Goal: Contribute content: Add original content to the website for others to see

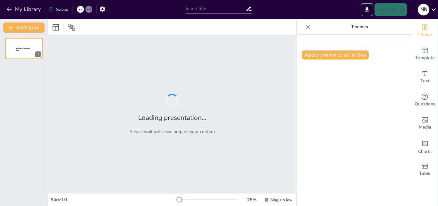
type input "Tribus Urbanas en [GEOGRAPHIC_DATA]: Historia, Estilo y Música a Través de las …"
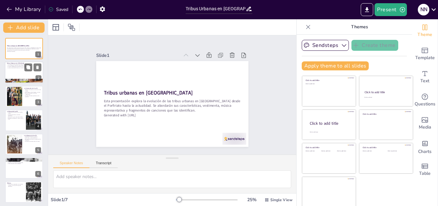
click at [20, 74] on div at bounding box center [24, 73] width 38 height 22
type textarea "Durante el Porfiriato, las tribus urbanas comenzaron a tomar forma. Este period…"
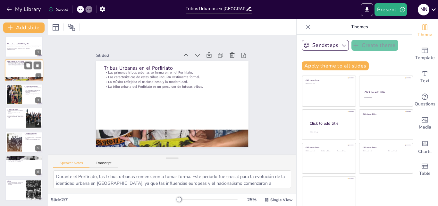
scroll to position [1, 0]
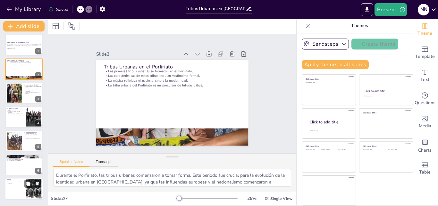
click at [18, 186] on div at bounding box center [24, 189] width 38 height 22
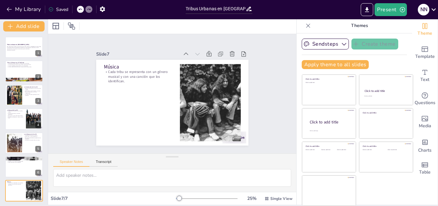
scroll to position [2, 0]
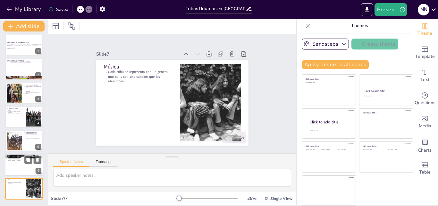
click at [16, 158] on p "Estética de los emos y hipsters." at bounding box center [24, 157] width 35 height 1
type textarea "La evolución de las tribus urbanas en el siglo XXI ha estado marcada por la inf…"
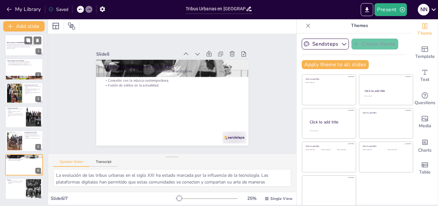
click at [19, 45] on p "Esta presentación explora la evolución de las tribus urbanas en [GEOGRAPHIC_DAT…" at bounding box center [24, 46] width 35 height 4
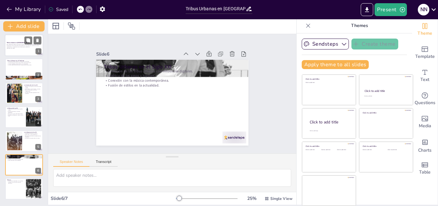
scroll to position [0, 0]
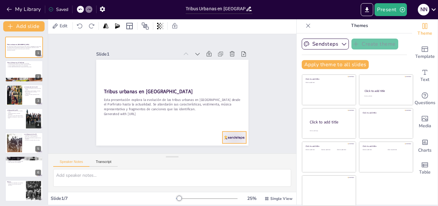
click at [225, 141] on div at bounding box center [224, 149] width 26 height 17
click at [253, 123] on div "Slide 1 Tribus urbanas en [GEOGRAPHIC_DATA] Esta presentación explora la evoluc…" at bounding box center [172, 94] width 188 height 104
click at [33, 115] on div at bounding box center [32, 114] width 17 height 8
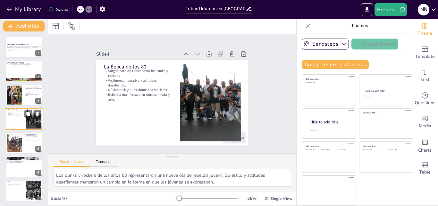
scroll to position [1, 0]
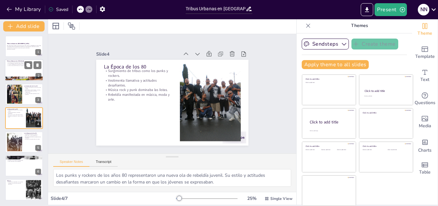
click at [12, 65] on p "La tribu urbana del Porfiriato es un precursor de futuras tribus." at bounding box center [24, 65] width 35 height 1
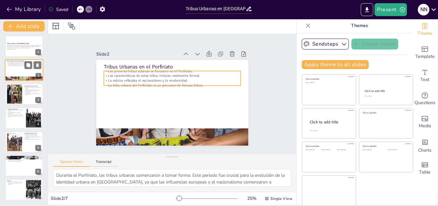
scroll to position [0, 0]
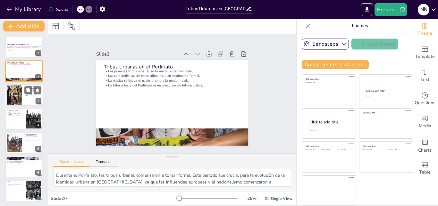
click at [15, 90] on div at bounding box center [14, 95] width 20 height 20
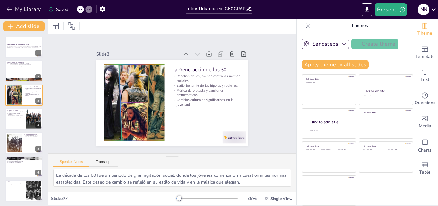
scroll to position [2, 0]
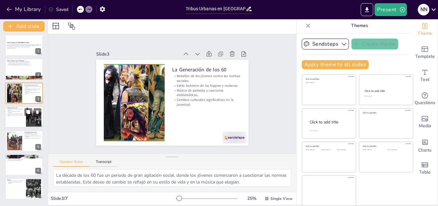
click at [16, 124] on div at bounding box center [24, 117] width 38 height 22
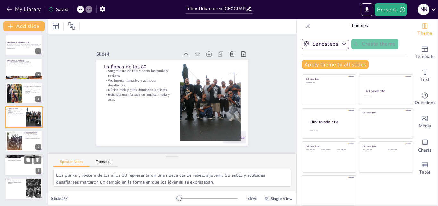
click at [16, 171] on div at bounding box center [24, 165] width 38 height 22
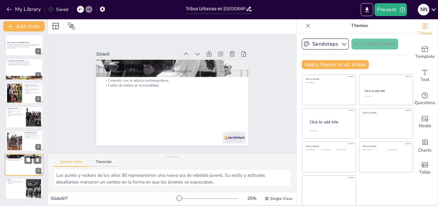
type textarea "La evolución de las tribus urbanas en el siglo XXI ha estado marcada por la inf…"
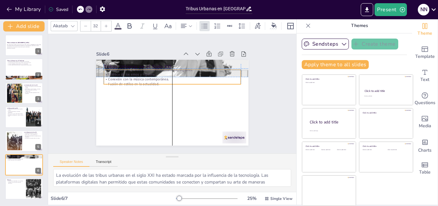
click at [127, 83] on p "Fusión de estilos en la actualidad." at bounding box center [173, 83] width 137 height 19
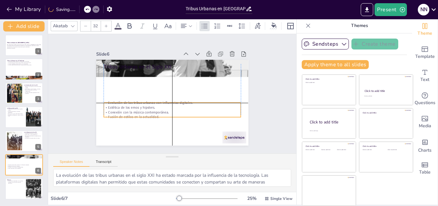
drag, startPoint x: 127, startPoint y: 77, endPoint x: 130, endPoint y: 107, distance: 30.6
click at [130, 110] on p "Conexión con la música contemporánea." at bounding box center [172, 112] width 137 height 5
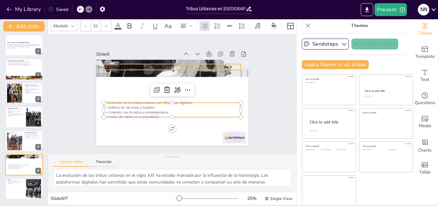
type input "48"
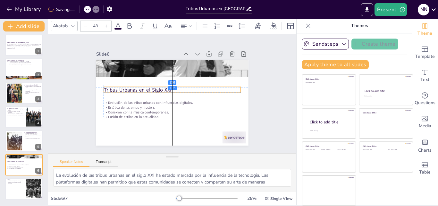
drag, startPoint x: 122, startPoint y: 67, endPoint x: 122, endPoint y: 89, distance: 21.5
click at [122, 89] on p "Tribus Urbanas en el Siglo XXI" at bounding box center [172, 89] width 137 height 7
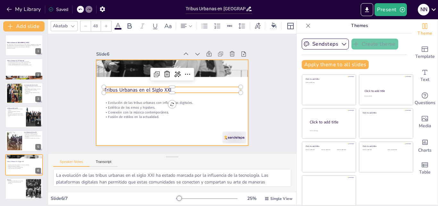
click at [124, 128] on div at bounding box center [163, 96] width 129 height 171
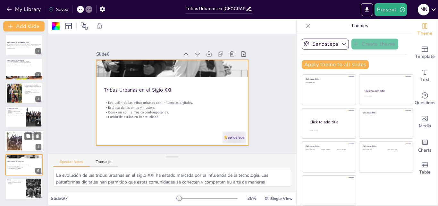
click at [20, 139] on div at bounding box center [14, 141] width 21 height 20
type textarea "La década de los 90 fue testigo del auge de los skaters y góticos, quienes apor…"
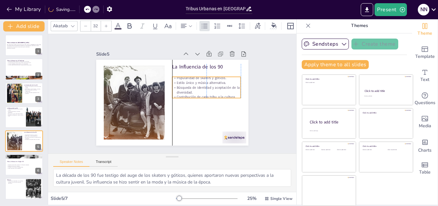
drag, startPoint x: 191, startPoint y: 87, endPoint x: 191, endPoint y: 92, distance: 5.8
click at [191, 94] on p "Contribución de cada tribu a la cultura." at bounding box center [206, 96] width 69 height 5
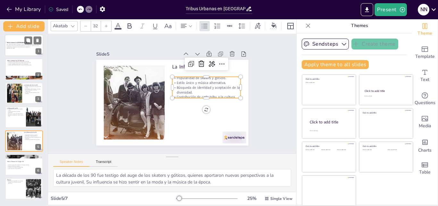
click at [25, 48] on p "Generated with [URL]" at bounding box center [24, 47] width 35 height 1
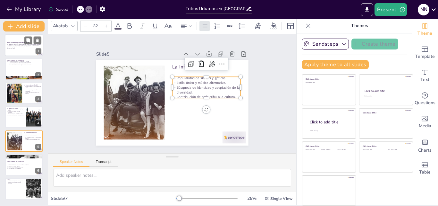
scroll to position [0, 0]
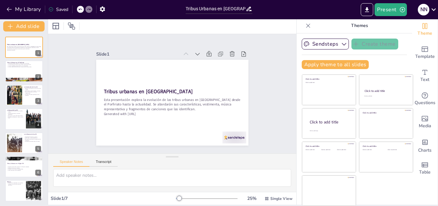
click at [4, 60] on div "Tribus urbanas en [GEOGRAPHIC_DATA] Esta presentación explora la evolución de l…" at bounding box center [24, 119] width 48 height 165
click at [11, 67] on p "La tribu urbana del Porfiriato es un precursor de futuras tribus." at bounding box center [24, 66] width 35 height 1
type textarea "Durante el Porfiriato, las tribus urbanas comenzaron a tomar forma. Este period…"
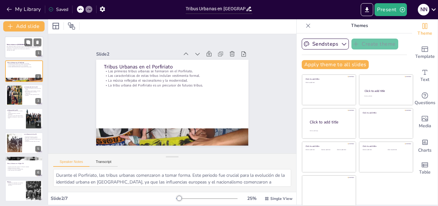
click at [21, 44] on strong "Tribus urbanas en [GEOGRAPHIC_DATA]" at bounding box center [18, 45] width 22 height 2
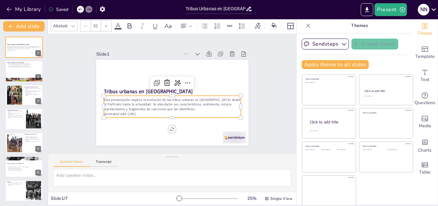
click at [102, 101] on p "Esta presentación explora la evolución de las tribus urbanas en [GEOGRAPHIC_DAT…" at bounding box center [170, 104] width 137 height 42
click at [102, 97] on p "Esta presentación explora la evolución de las tribus urbanas en [GEOGRAPHIC_DAT…" at bounding box center [171, 104] width 138 height 29
click at [102, 98] on p "Esta presentación explora la evolución de las tribus urbanas en [GEOGRAPHIC_DAT…" at bounding box center [171, 104] width 138 height 29
click at [103, 101] on p "Esta presentación explora la evolución de las tribus urbanas en [GEOGRAPHIC_DAT…" at bounding box center [171, 104] width 138 height 29
click at [123, 98] on p "Esta presentación explora la evolución de las tribus urbanas en [GEOGRAPHIC_DAT…" at bounding box center [163, 99] width 81 height 126
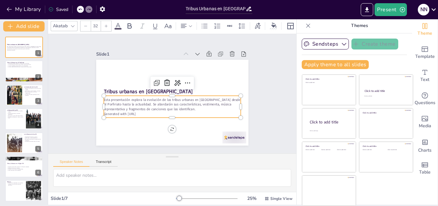
click at [114, 100] on p "Esta presentación explora la evolución de las tribus urbanas en [GEOGRAPHIC_DAT…" at bounding box center [171, 104] width 138 height 29
click at [144, 113] on p "Generated with [URL]" at bounding box center [170, 113] width 137 height 19
click at [110, 100] on p "Esta presentación explora la evolución de las tribus urbanas en [GEOGRAPHIC_DAT…" at bounding box center [172, 104] width 138 height 29
click at [103, 100] on p "Esta presentación explora la evolución de las tribus urbanas en [GEOGRAPHIC_DAT…" at bounding box center [172, 104] width 138 height 29
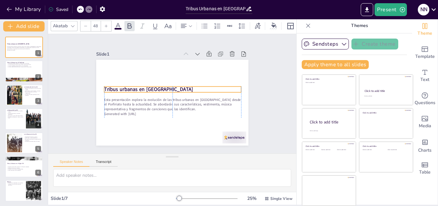
click at [157, 88] on p "Tribus urbanas en [GEOGRAPHIC_DATA]" at bounding box center [172, 89] width 137 height 7
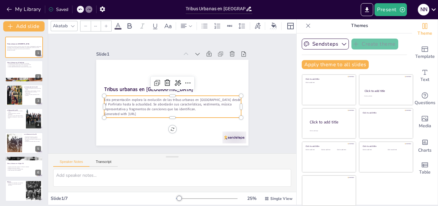
type input "32"
click at [156, 100] on p "Esta presentación explora la evolución de las tribus urbanas en [GEOGRAPHIC_DAT…" at bounding box center [172, 104] width 138 height 29
click at [184, 79] on icon at bounding box center [188, 83] width 8 height 8
click at [127, 101] on p "Esta presentación explora la evolución de las tribus urbanas en [GEOGRAPHIC_DAT…" at bounding box center [172, 104] width 138 height 29
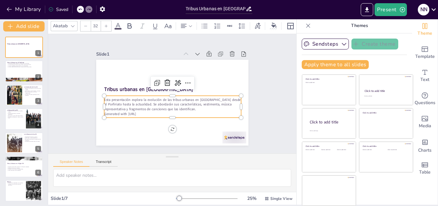
click at [103, 98] on p "Esta presentación explora la evolución de las tribus urbanas en [GEOGRAPHIC_DAT…" at bounding box center [172, 104] width 138 height 29
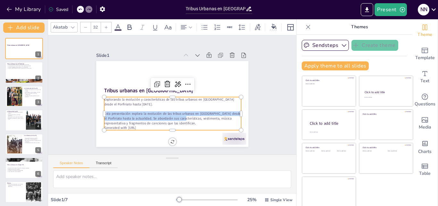
drag, startPoint x: 98, startPoint y: 110, endPoint x: 175, endPoint y: 116, distance: 76.6
click at [175, 116] on p "Esta presentación explora la evolución de las tribus urbanas en [GEOGRAPHIC_DAT…" at bounding box center [170, 118] width 138 height 29
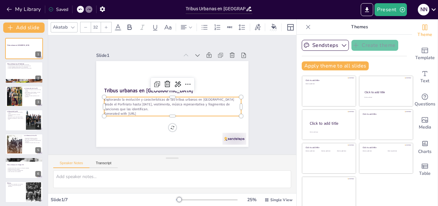
click at [127, 104] on p "Explorando la evolución y características de las tribus urbanas en [GEOGRAPHIC_…" at bounding box center [172, 104] width 138 height 29
click at [145, 102] on p "Explorando la evolución y características de las tribus urbanas en [GEOGRAPHIC_…" at bounding box center [170, 104] width 137 height 42
drag, startPoint x: 182, startPoint y: 102, endPoint x: 186, endPoint y: 111, distance: 9.4
click at [186, 111] on div "Explorando la evolución y características de las tribus urbanas en [GEOGRAPHIC_…" at bounding box center [171, 106] width 138 height 33
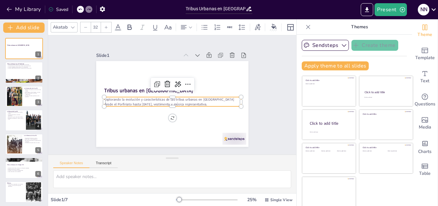
click at [267, 118] on div "Slide 1 Tribus urbanas en [GEOGRAPHIC_DATA] Explorando la evolución y caracterí…" at bounding box center [172, 95] width 259 height 144
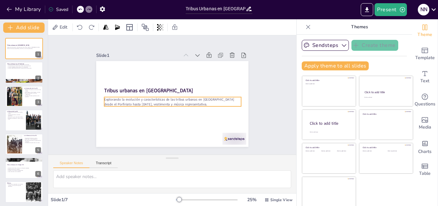
click at [208, 97] on p "Explorando la evolución y características de las tribus urbanas en [GEOGRAPHIC_…" at bounding box center [171, 102] width 137 height 24
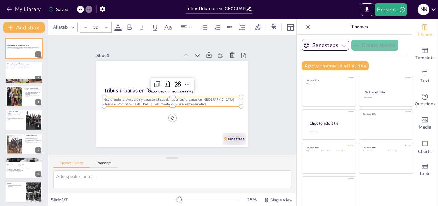
click at [208, 97] on p "Explorando la evolución y características de las tribus urbanas en [GEOGRAPHIC_…" at bounding box center [172, 102] width 137 height 10
click at [209, 97] on p "Explorando la evolución y características de las tribus urbanas en [GEOGRAPHIC_…" at bounding box center [171, 102] width 137 height 24
click at [209, 97] on p "Explorando la evolución y características de las tribus urbanas en [GEOGRAPHIC_…" at bounding box center [170, 101] width 133 height 51
click at [204, 96] on p "Explorando la evolución y características de las tribus urbanas en [GEOGRAPHIC_…" at bounding box center [171, 102] width 137 height 24
click at [204, 97] on p "Explorando la evolución y características de las tribus urbanas en [GEOGRAPHIC_…" at bounding box center [172, 102] width 137 height 10
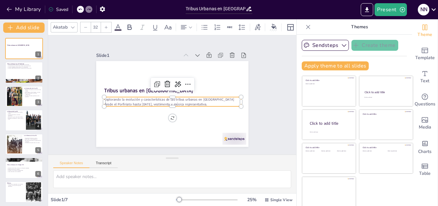
click at [207, 97] on p "Explorando la evolución y características de las tribus urbanas en [GEOGRAPHIC_…" at bounding box center [172, 102] width 137 height 10
click at [206, 98] on p "Explorando la evolución y características de las tribus urbanas en [GEOGRAPHIC_…" at bounding box center [172, 99] width 137 height 19
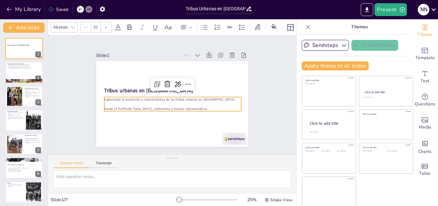
click at [268, 79] on div "Slide 1 Tribus urbanas en [GEOGRAPHIC_DATA] Explorando la evolución y caracterí…" at bounding box center [173, 95] width 260 height 144
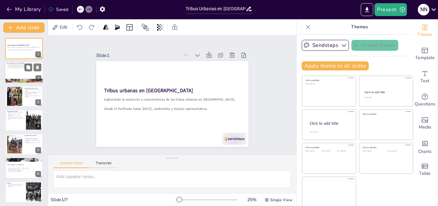
click at [25, 72] on div at bounding box center [24, 73] width 38 height 22
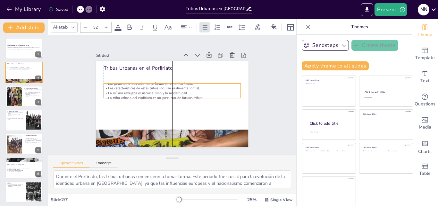
drag, startPoint x: 157, startPoint y: 81, endPoint x: 156, endPoint y: 96, distance: 14.5
click at [157, 96] on div "Las primeras tribus urbanas se formaron en el Porfiriato. Las características d…" at bounding box center [173, 90] width 138 height 33
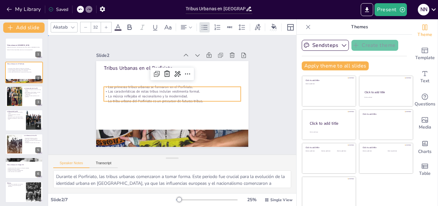
click at [257, 81] on div "Slide 1 Tribus urbanas en [GEOGRAPHIC_DATA] Explorando la evolución y caracterí…" at bounding box center [172, 95] width 188 height 104
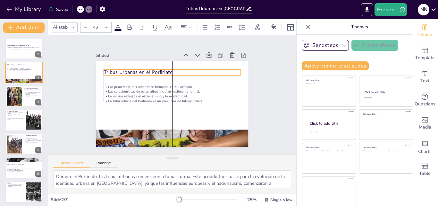
drag, startPoint x: 160, startPoint y: 65, endPoint x: 201, endPoint y: 82, distance: 44.7
click at [160, 69] on p "Tribus Urbanas en el Porfiriato" at bounding box center [176, 72] width 135 height 35
click at [251, 95] on div "Slide 1 Tribus urbanas en [GEOGRAPHIC_DATA] Explorando la evolución y caracterí…" at bounding box center [172, 94] width 198 height 123
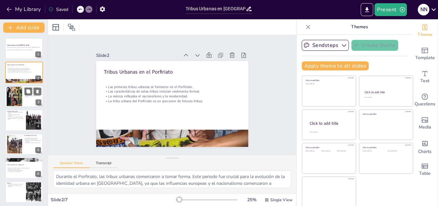
click at [11, 97] on div at bounding box center [14, 96] width 20 height 20
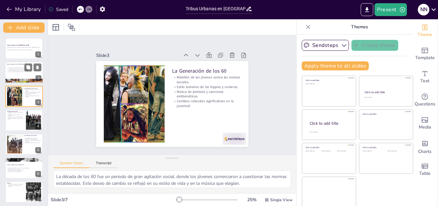
click at [8, 70] on p "La música reflejaba el nacionalismo y la modernidad." at bounding box center [24, 70] width 35 height 1
type textarea "Durante el Porfiriato, las tribus urbanas comenzaron a tomar forma. Este period…"
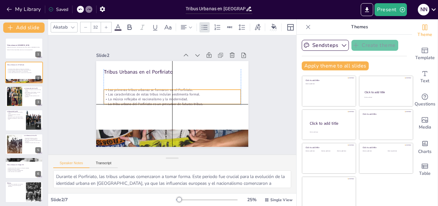
drag, startPoint x: 132, startPoint y: 89, endPoint x: 132, endPoint y: 94, distance: 5.2
click at [132, 94] on div "Las primeras tribus urbanas se formaron en el Porfiriato. Las características d…" at bounding box center [172, 96] width 138 height 33
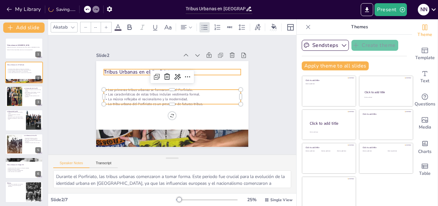
type input "48"
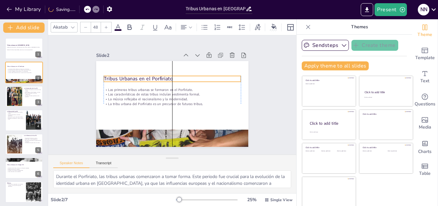
drag, startPoint x: 126, startPoint y: 72, endPoint x: 127, endPoint y: 78, distance: 6.8
click at [127, 78] on p "Tribus Urbanas en el Porfiriato" at bounding box center [172, 78] width 137 height 7
click at [249, 110] on div "Slide 1 Tribus urbanas en [GEOGRAPHIC_DATA] Explorando la evolución y caracterí…" at bounding box center [172, 94] width 198 height 123
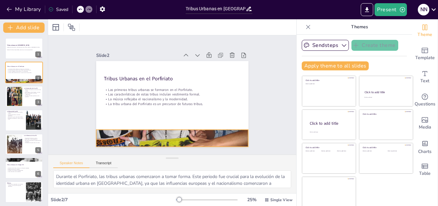
click at [165, 134] on div at bounding box center [168, 137] width 164 height 137
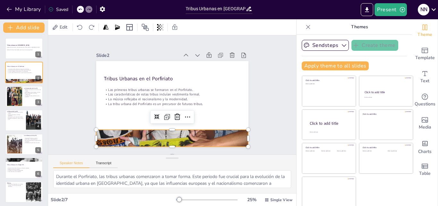
click at [68, 102] on div "Slide 1 Tribus urbanas en [GEOGRAPHIC_DATA] Explorando la evolución y caracterí…" at bounding box center [172, 94] width 248 height 119
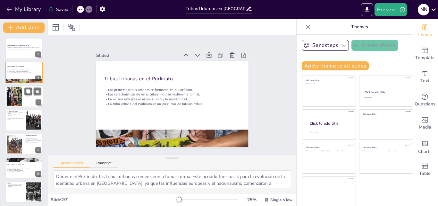
click at [16, 97] on div at bounding box center [14, 96] width 20 height 20
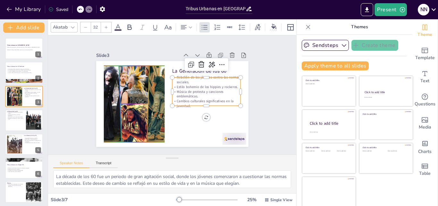
click at [186, 85] on p "Estilo bohemio de los hippies y rockeros." at bounding box center [207, 90] width 69 height 12
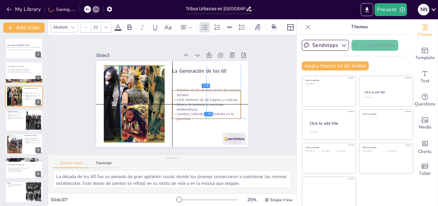
drag, startPoint x: 192, startPoint y: 83, endPoint x: 191, endPoint y: 96, distance: 13.2
click at [191, 97] on p "Estilo bohemio de los hippies y rockeros." at bounding box center [206, 103] width 69 height 12
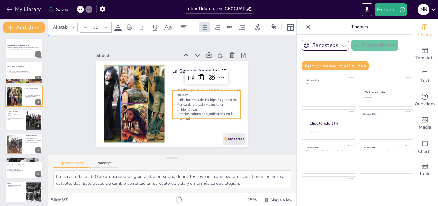
click at [252, 88] on div "Slide 1 Tribus urbanas en [GEOGRAPHIC_DATA] Explorando la evolución y caracterí…" at bounding box center [172, 94] width 198 height 123
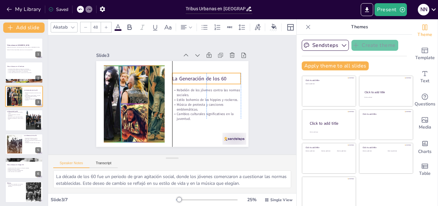
drag, startPoint x: 197, startPoint y: 69, endPoint x: 196, endPoint y: 77, distance: 7.8
click at [196, 77] on p "La Generación de los 60" at bounding box center [208, 82] width 69 height 14
click at [248, 97] on div "Slide 1 Tribus urbanas en [GEOGRAPHIC_DATA] Explorando la evolución y caracterí…" at bounding box center [172, 94] width 198 height 123
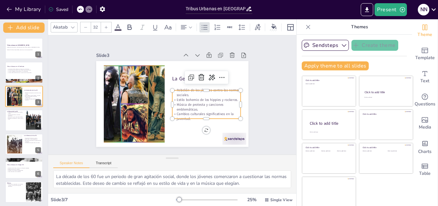
click at [215, 113] on p "Cambios culturales significativos en la juventud." at bounding box center [206, 116] width 69 height 10
click at [182, 24] on icon at bounding box center [184, 27] width 8 height 8
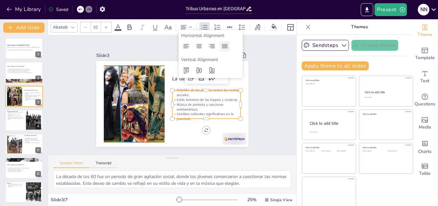
click at [225, 42] on div at bounding box center [225, 46] width 10 height 10
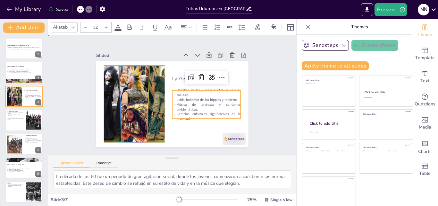
click at [261, 112] on div "Slide 1 Tribus urbanas en [GEOGRAPHIC_DATA] Explorando la evolución y caracterí…" at bounding box center [173, 94] width 260 height 144
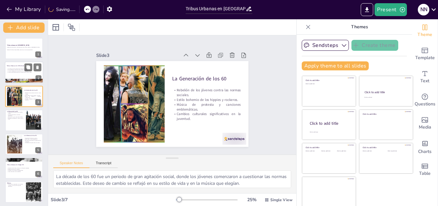
click at [12, 77] on div at bounding box center [24, 73] width 38 height 22
type textarea "Durante el Porfiriato, las tribus urbanas comenzaron a tomar forma. Este period…"
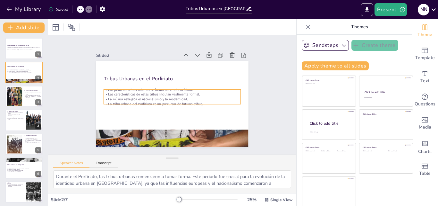
click at [105, 89] on p "Las primeras tribus urbanas se formaron en el Porfiriato." at bounding box center [173, 89] width 137 height 19
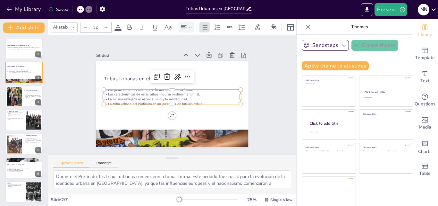
click at [186, 27] on icon at bounding box center [184, 27] width 8 height 8
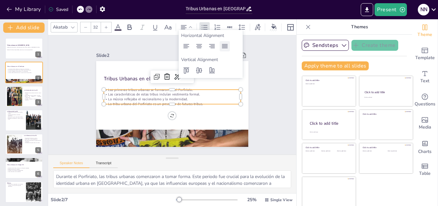
click at [229, 47] on div at bounding box center [225, 46] width 10 height 10
click at [228, 47] on icon at bounding box center [225, 46] width 8 height 8
click at [226, 49] on icon at bounding box center [225, 46] width 8 height 8
click at [274, 91] on div "Slide 1 Tribus urbanas en [GEOGRAPHIC_DATA] Explorando la evolución y caracterí…" at bounding box center [173, 94] width 260 height 144
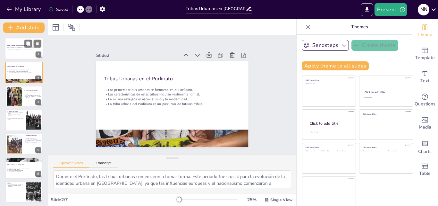
click at [17, 55] on div at bounding box center [24, 49] width 38 height 22
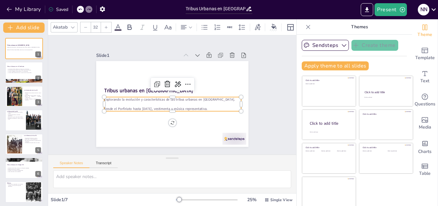
click at [133, 104] on p at bounding box center [171, 103] width 137 height 19
click at [20, 127] on div at bounding box center [24, 120] width 38 height 22
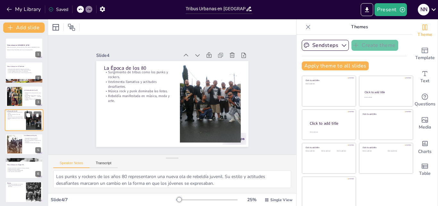
scroll to position [1, 0]
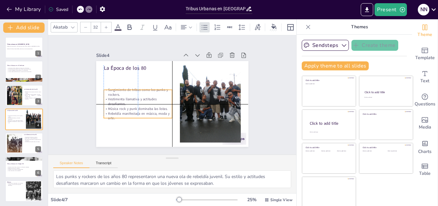
drag, startPoint x: 126, startPoint y: 81, endPoint x: 125, endPoint y: 97, distance: 15.1
click at [125, 97] on p "Vestimenta llamativa y actitudes desafiantes." at bounding box center [137, 98] width 69 height 17
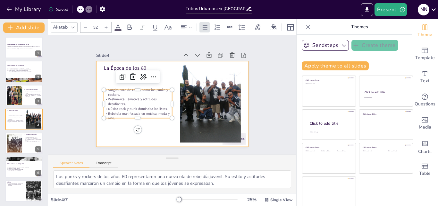
click at [241, 92] on div at bounding box center [172, 104] width 152 height 86
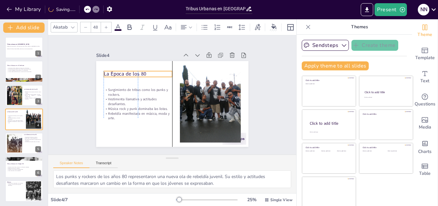
drag, startPoint x: 122, startPoint y: 67, endPoint x: 122, endPoint y: 73, distance: 5.8
click at [122, 73] on p "La Época de los 80" at bounding box center [140, 70] width 69 height 14
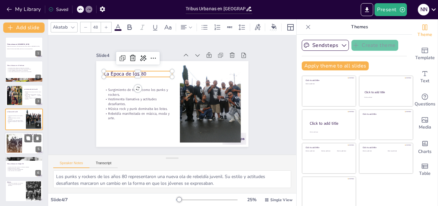
click at [26, 145] on div at bounding box center [24, 143] width 38 height 22
type textarea "La década de los 90 fue testigo del auge de los skaters y góticos, quienes apor…"
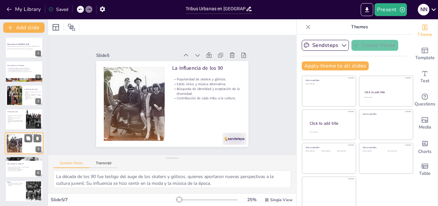
scroll to position [2, 0]
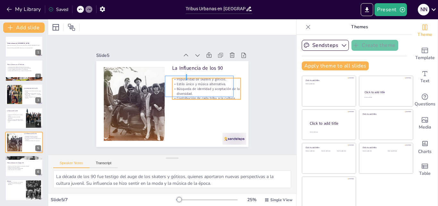
drag, startPoint x: 187, startPoint y: 74, endPoint x: 186, endPoint y: 80, distance: 6.1
click at [186, 69] on div "La Influencia de los 90 Popularidad de skaters y góticos. Estilo único y música…" at bounding box center [175, 61] width 151 height 16
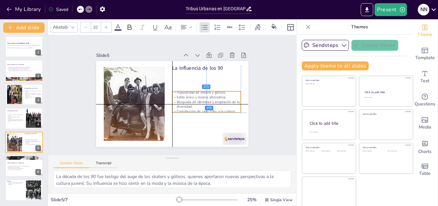
drag, startPoint x: 191, startPoint y: 84, endPoint x: 186, endPoint y: 94, distance: 11.6
click at [186, 95] on p "Estilo único y música alternativa." at bounding box center [196, 119] width 54 height 49
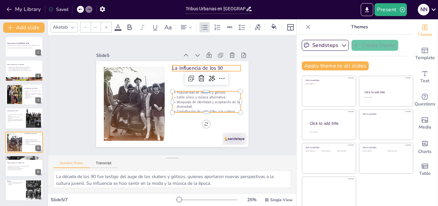
type input "48"
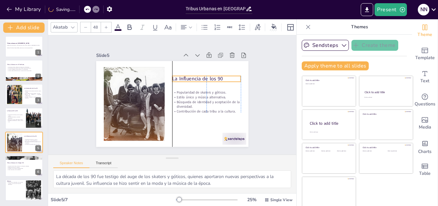
drag, startPoint x: 196, startPoint y: 66, endPoint x: 197, endPoint y: 76, distance: 10.6
click at [197, 76] on p "La Influencia de los 90" at bounding box center [208, 82] width 69 height 14
click at [247, 82] on div "Slide 1 Tribus urbanas en [GEOGRAPHIC_DATA] Explorando la evolución y caracterí…" at bounding box center [172, 95] width 188 height 104
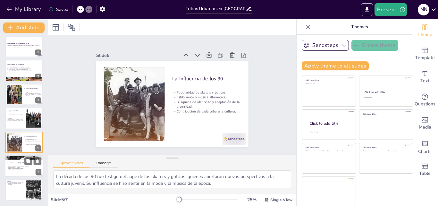
click at [11, 170] on p "Fusión de estilos en la actualidad." at bounding box center [24, 169] width 35 height 1
type textarea "La evolución de las tribus urbanas en el siglo XXI ha estado marcada por la inf…"
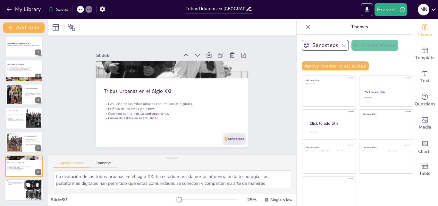
click at [23, 185] on div at bounding box center [24, 190] width 38 height 22
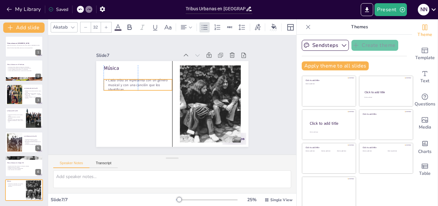
drag, startPoint x: 148, startPoint y: 75, endPoint x: 147, endPoint y: 82, distance: 7.2
click at [147, 82] on p "Cada tribu se representa con un género musical y con una canción que los identi…" at bounding box center [138, 85] width 69 height 14
click at [78, 106] on div "Slide 1 Tribus urbanas en [GEOGRAPHIC_DATA] Explorando la evolución y caracterí…" at bounding box center [172, 95] width 188 height 104
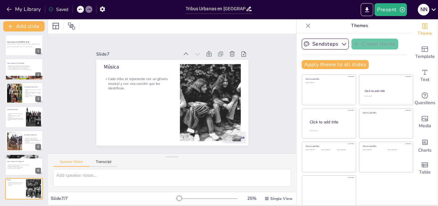
scroll to position [0, 0]
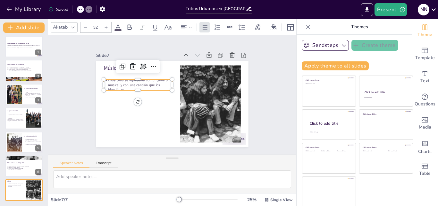
click at [121, 85] on p "Cada tribu se representa con un género musical y con una canción que los identi…" at bounding box center [140, 81] width 70 height 21
type input "48"
click at [107, 67] on p "Música" at bounding box center [141, 64] width 69 height 14
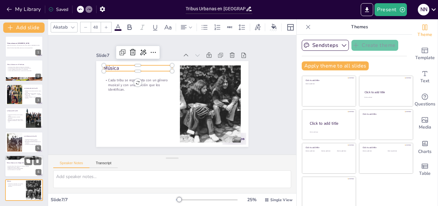
click at [22, 171] on div at bounding box center [24, 166] width 38 height 22
type textarea "La evolución de las tribus urbanas en el siglo XXI ha estado marcada por la inf…"
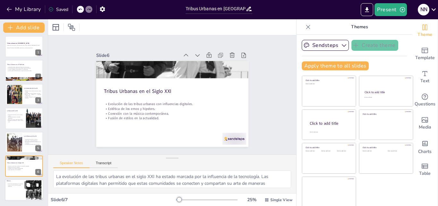
click at [19, 187] on div at bounding box center [24, 190] width 38 height 22
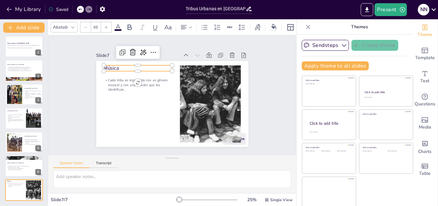
click at [111, 66] on p "Música" at bounding box center [141, 64] width 69 height 14
click at [111, 66] on p "Música" at bounding box center [144, 61] width 69 height 21
click at [111, 66] on p "Música" at bounding box center [141, 64] width 69 height 14
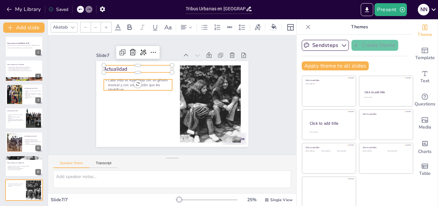
type input "32"
click at [115, 79] on p "Cada tribu se representa con un género musical y con una canción que los identi…" at bounding box center [145, 71] width 68 height 41
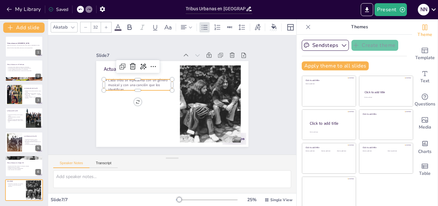
click at [115, 79] on p "Cada tribu se representa con un género musical y con una canción que los identi…" at bounding box center [140, 81] width 70 height 21
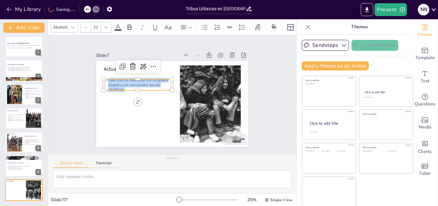
drag, startPoint x: 100, startPoint y: 79, endPoint x: 119, endPoint y: 86, distance: 19.6
click at [119, 86] on p "Cada tribu se representa con un género musical y con una canción que los identi…" at bounding box center [138, 85] width 69 height 14
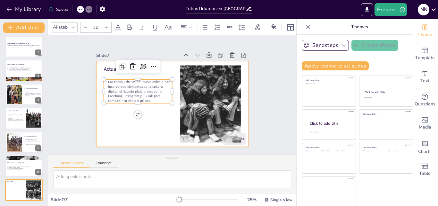
click at [154, 116] on div at bounding box center [171, 103] width 160 height 101
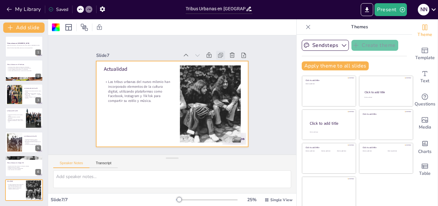
click at [221, 57] on icon at bounding box center [224, 60] width 7 height 7
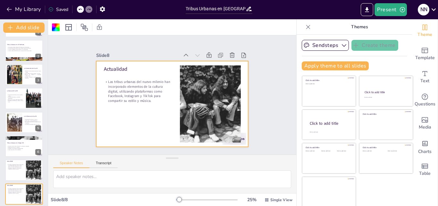
scroll to position [26, 0]
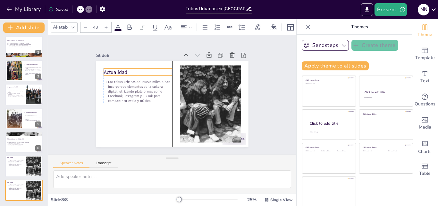
click at [113, 67] on p "Actualidad" at bounding box center [146, 62] width 67 height 28
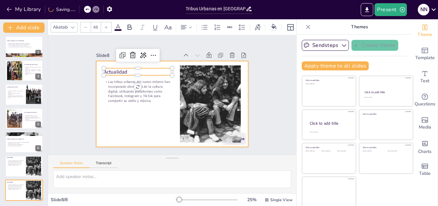
click at [148, 121] on div at bounding box center [171, 103] width 160 height 101
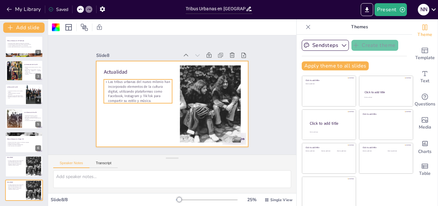
click at [119, 84] on p "Las tribus urbanas del nuevo milenio han incorporado elementos de la cultura di…" at bounding box center [144, 74] width 71 height 55
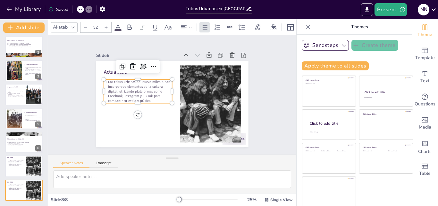
click at [119, 84] on p "Las tribus urbanas del nuevo milenio han incorporado elementos de la cultura di…" at bounding box center [138, 87] width 71 height 31
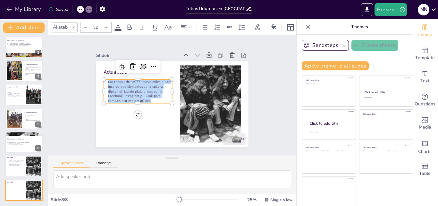
drag, startPoint x: 101, startPoint y: 79, endPoint x: 145, endPoint y: 97, distance: 47.0
click at [145, 97] on p "Las tribus urbanas del nuevo milenio han incorporado elementos de la cultura di…" at bounding box center [140, 84] width 72 height 38
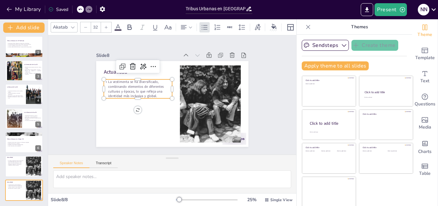
click at [153, 92] on p "La vestimenta se ha diversificado, combinando elementos de diferentes culturas …" at bounding box center [139, 85] width 70 height 26
click at [153, 95] on p "La vestimenta se ha diversificado, combinando elementos de diferentes culturas …" at bounding box center [139, 85] width 70 height 26
click at [154, 93] on p "La vestimenta se ha diversificado, combinando elementos de diferentes culturas …" at bounding box center [143, 75] width 70 height 45
click at [150, 93] on p "La vestimenta se ha diversificado, combinando elementos de diferentes culturas …" at bounding box center [139, 85] width 70 height 26
click at [148, 93] on p "La vestimenta se ha diversificado, combinando elementos de diferentes culturas …" at bounding box center [139, 85] width 70 height 26
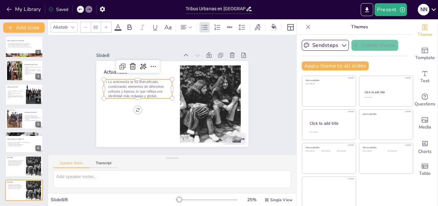
click at [144, 93] on p "La vestimenta se ha diversificado, combinando elementos de diferentes culturas …" at bounding box center [138, 88] width 69 height 19
click at [145, 93] on p "La vestimenta se ha diversificado, combinando elementos de diferentes culturas …" at bounding box center [140, 81] width 71 height 33
click at [145, 93] on p "La vestimenta se ha diversificado, combinando elementos de diferentes culturas …" at bounding box center [138, 88] width 69 height 19
click at [141, 84] on p "La vestimenta se ha diversificado, combinando elementos de diferentes culturas …" at bounding box center [139, 85] width 70 height 26
click at [150, 93] on p "La vestimenta se ha diversificado, combinando elementos de diferentes culturas …" at bounding box center [138, 88] width 69 height 19
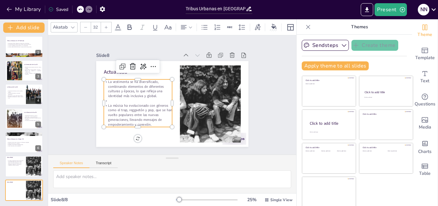
click at [107, 98] on p at bounding box center [138, 93] width 68 height 19
click at [105, 99] on p at bounding box center [137, 97] width 69 height 12
click at [256, 129] on div "Slide 1 Tribus urbanas en [GEOGRAPHIC_DATA] Explorando la evolución y caracterí…" at bounding box center [172, 94] width 198 height 123
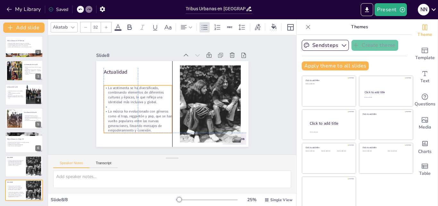
drag, startPoint x: 139, startPoint y: 95, endPoint x: 140, endPoint y: 98, distance: 3.6
click at [140, 98] on p "La vestimenta se ha diversificado, combinando elementos de diferentes culturas …" at bounding box center [138, 91] width 70 height 26
click at [187, 25] on icon at bounding box center [184, 27] width 8 height 8
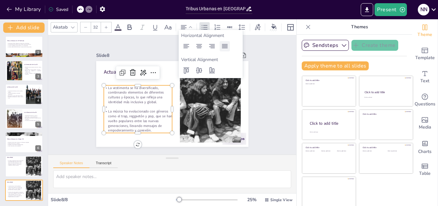
click at [227, 47] on icon at bounding box center [225, 46] width 6 height 4
click at [148, 52] on div "Slide 8" at bounding box center [137, 55] width 83 height 6
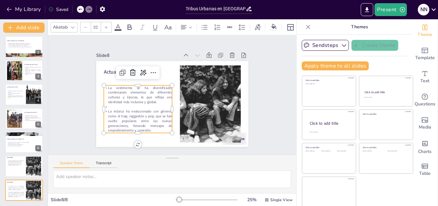
click at [257, 91] on div "Slide 1 Tribus urbanas en [GEOGRAPHIC_DATA] Explorando la evolución y caracterí…" at bounding box center [172, 94] width 198 height 123
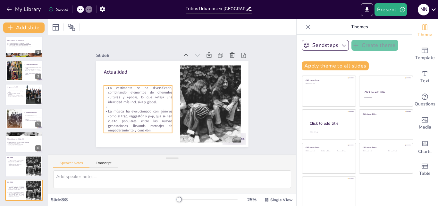
click at [122, 117] on p "La música ha evolucionado con géneros como el trap, reggaetón y pop, que se han…" at bounding box center [135, 117] width 71 height 31
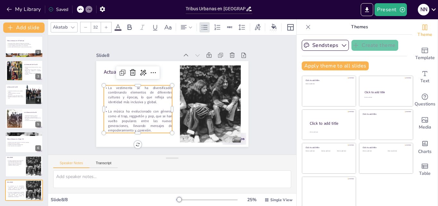
click at [162, 120] on p "La música ha evolucionado con géneros como el trap, reggaetón y pop, que se han…" at bounding box center [138, 121] width 69 height 24
click at [162, 120] on p "La música ha evolucionado con géneros como el trap, reggaetón y pop, que se han…" at bounding box center [135, 117] width 71 height 31
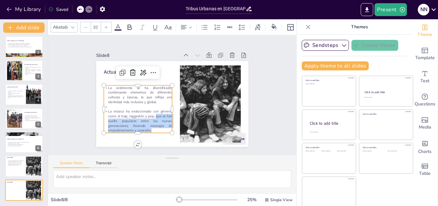
drag, startPoint x: 149, startPoint y: 115, endPoint x: 148, endPoint y: 126, distance: 11.3
click at [148, 126] on p "La música ha evolucionado con géneros como el trap, reggaetón y pop, que se han…" at bounding box center [135, 117] width 71 height 31
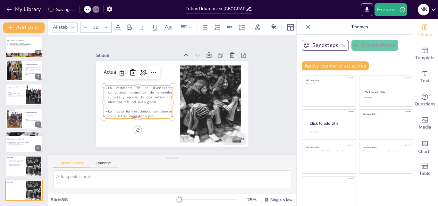
click at [111, 104] on p at bounding box center [138, 106] width 69 height 5
click at [252, 108] on div "Slide 1 Tribus urbanas en [GEOGRAPHIC_DATA] Explorando la evolución y caracterí…" at bounding box center [172, 94] width 203 height 209
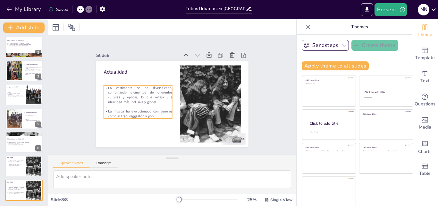
click at [107, 104] on p at bounding box center [137, 103] width 69 height 12
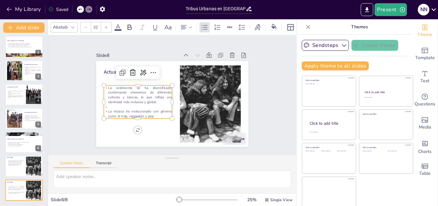
click at [107, 105] on p at bounding box center [137, 103] width 69 height 12
click at [103, 105] on p at bounding box center [136, 95] width 67 height 26
click at [102, 107] on p "La música ha evolucionado con géneros como el trap, reggaetón y pop." at bounding box center [136, 110] width 69 height 17
click at [104, 109] on p "La música ha evolucionado con géneros como el trap, reggaetón y pop." at bounding box center [138, 114] width 69 height 10
click at [116, 105] on p at bounding box center [137, 103] width 69 height 12
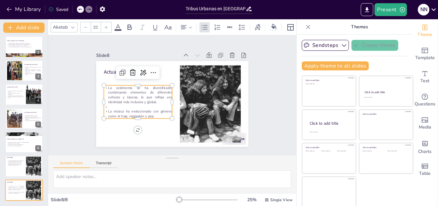
click at [104, 103] on p at bounding box center [137, 103] width 69 height 12
click at [103, 105] on p at bounding box center [137, 103] width 69 height 12
click at [122, 107] on p "La música ha evolucionado con géneros como el trap, reggaetón y pop." at bounding box center [136, 110] width 69 height 17
click at [111, 104] on p at bounding box center [136, 99] width 68 height 19
click at [102, 108] on p "La música ha evolucionado con géneros como el trap, reggaetón y pop." at bounding box center [134, 102] width 68 height 30
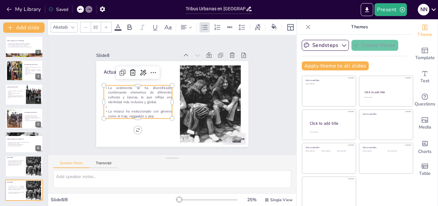
click at [103, 106] on p at bounding box center [137, 103] width 69 height 12
click at [102, 109] on p "La música ha evolucionado con géneros como el trap, reggaetón y pop." at bounding box center [136, 110] width 69 height 17
click at [131, 107] on p "La música ha evolucionado con géneros como el trap, reggaetón y pop." at bounding box center [133, 98] width 66 height 37
click at [131, 107] on p "La música ha evolucionado con géneros como el trap, reggaetón y pop." at bounding box center [136, 110] width 69 height 17
click at [102, 108] on p "La música ha evolucionado con géneros como el trap, reggaetón y pop." at bounding box center [136, 110] width 69 height 17
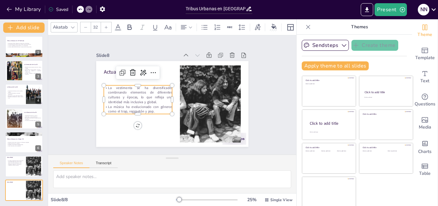
click at [267, 106] on div "Slide 1 Tribus urbanas en [GEOGRAPHIC_DATA] Explorando la evolución y caracterí…" at bounding box center [173, 94] width 260 height 144
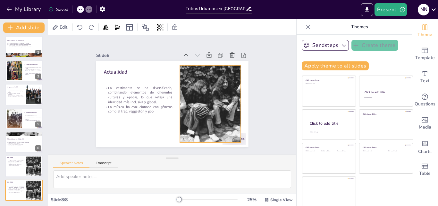
click at [202, 105] on div at bounding box center [210, 103] width 103 height 77
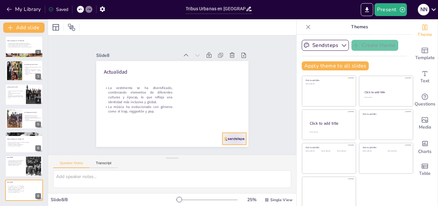
click at [218, 153] on div at bounding box center [204, 164] width 27 height 22
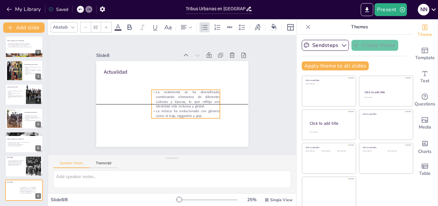
drag, startPoint x: 142, startPoint y: 98, endPoint x: 191, endPoint y: 103, distance: 48.7
click at [191, 103] on p "La vestimenta se ha diversificado, combinando elementos de diferentes culturas …" at bounding box center [185, 101] width 70 height 26
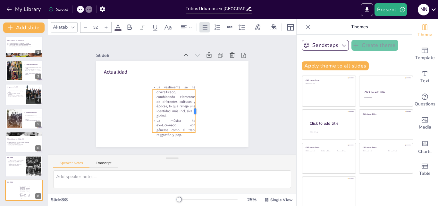
drag, startPoint x: 215, startPoint y: 100, endPoint x: 189, endPoint y: 101, distance: 25.4
click at [191, 101] on div at bounding box center [196, 113] width 10 height 43
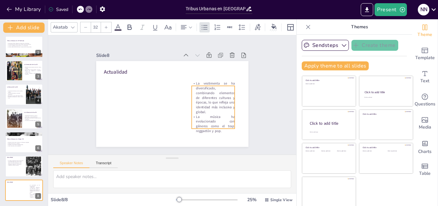
drag, startPoint x: 157, startPoint y: 109, endPoint x: 196, endPoint y: 105, distance: 39.6
click at [196, 105] on p "La vestimenta se ha diversificado, combinando elementos de diferentes culturas …" at bounding box center [213, 102] width 47 height 38
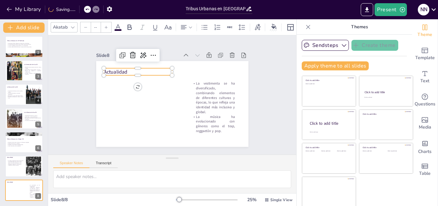
type input "48"
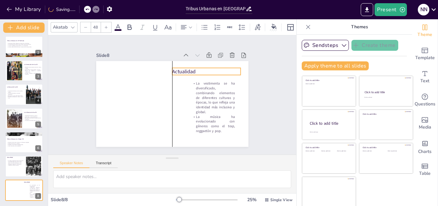
drag, startPoint x: 115, startPoint y: 71, endPoint x: 183, endPoint y: 70, distance: 68.3
click at [183, 72] on p "Actualidad" at bounding box center [213, 92] width 63 height 40
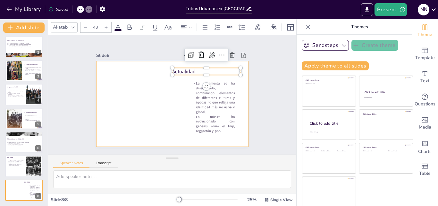
click at [242, 74] on div "Slide 1 Tribus urbanas en [GEOGRAPHIC_DATA] Explorando la evolución y caracterí…" at bounding box center [172, 94] width 214 height 171
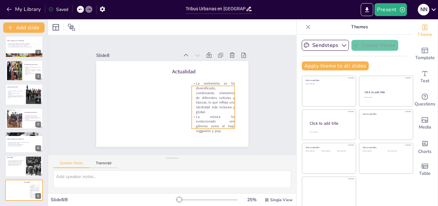
click at [192, 97] on p "La vestimenta se ha diversificado, combinando elementos de diferentes culturas …" at bounding box center [213, 97] width 43 height 33
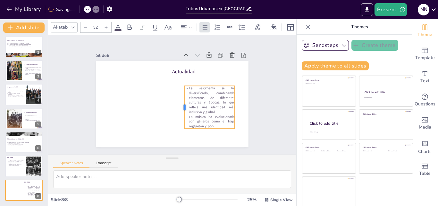
drag, startPoint x: 184, startPoint y: 105, endPoint x: 177, endPoint y: 105, distance: 7.1
click at [179, 105] on div at bounding box center [181, 107] width 5 height 43
click at [265, 98] on div "Slide 1 Tribus urbanas en [GEOGRAPHIC_DATA] Explorando la evolución y caracterí…" at bounding box center [173, 95] width 260 height 144
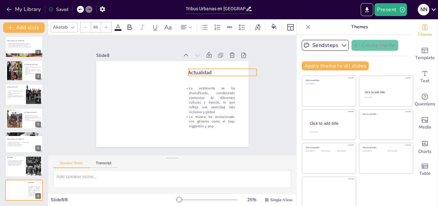
drag, startPoint x: 187, startPoint y: 71, endPoint x: 203, endPoint y: 72, distance: 16.1
click at [203, 89] on p "Actualidad" at bounding box center [222, 117] width 51 height 56
click at [278, 101] on div "Slide 1 Tribus urbanas en [GEOGRAPHIC_DATA] Explorando la evolución y caracterí…" at bounding box center [172, 94] width 248 height 119
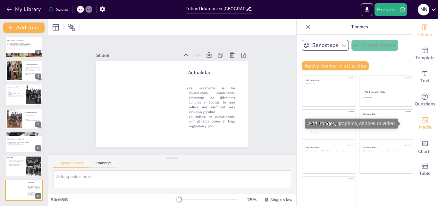
click at [419, 126] on span "Media" at bounding box center [425, 127] width 13 height 7
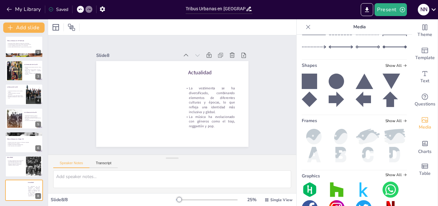
scroll to position [129, 0]
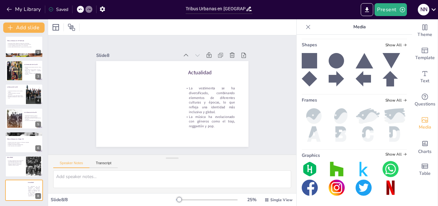
click at [78, 81] on div "Slide 1 Tribus urbanas en [GEOGRAPHIC_DATA] Explorando la evolución y caracterí…" at bounding box center [172, 94] width 198 height 123
click at [305, 29] on icon at bounding box center [308, 27] width 6 height 6
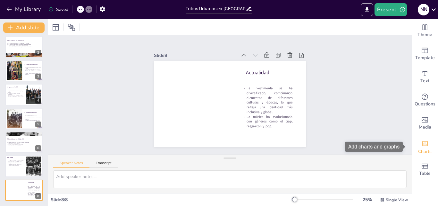
click at [422, 141] on icon "Add charts and graphs" at bounding box center [425, 143] width 7 height 7
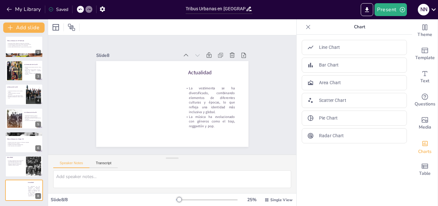
click at [305, 29] on icon at bounding box center [308, 27] width 6 height 6
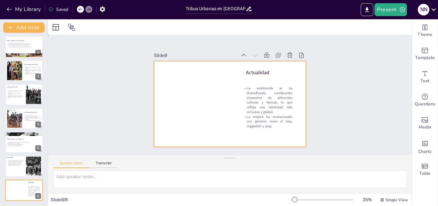
click at [205, 85] on div at bounding box center [226, 103] width 171 height 129
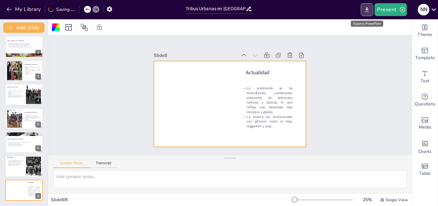
click at [367, 9] on icon "Export to PowerPoint" at bounding box center [367, 9] width 4 height 5
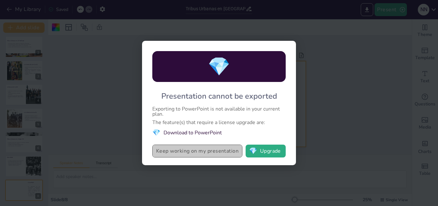
click at [206, 153] on button "Keep working on my presentation" at bounding box center [197, 150] width 90 height 13
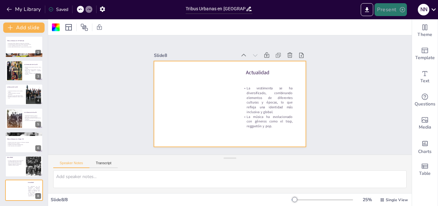
click at [401, 10] on icon "button" at bounding box center [402, 9] width 6 height 6
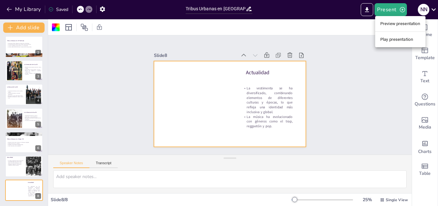
click at [347, 80] on div at bounding box center [219, 103] width 438 height 206
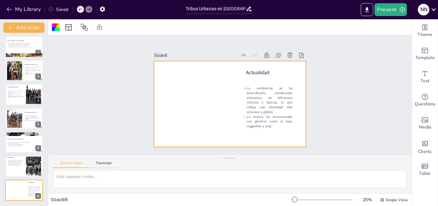
click at [422, 11] on div "N N" at bounding box center [424, 10] width 12 height 12
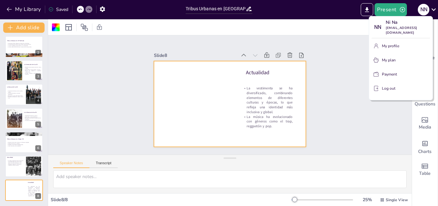
click at [349, 73] on div at bounding box center [219, 103] width 438 height 206
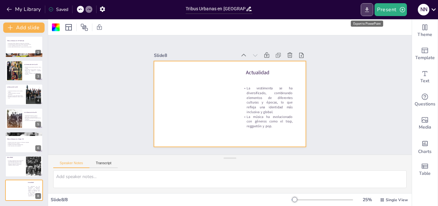
click at [367, 9] on icon "Export to PowerPoint" at bounding box center [367, 9] width 4 height 5
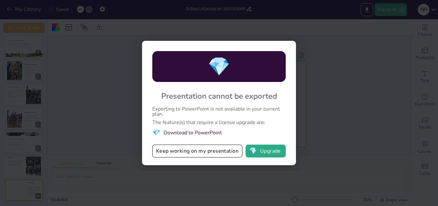
click at [331, 89] on div "💎 Presentation cannot be exported Exporting to PowerPoint is not available in y…" at bounding box center [219, 103] width 438 height 206
click at [325, 85] on div "💎 Presentation cannot be exported Exporting to PowerPoint is not available in y…" at bounding box center [219, 103] width 438 height 206
click at [116, 103] on div "💎 Presentation cannot be exported Exporting to PowerPoint is not available in y…" at bounding box center [219, 103] width 438 height 206
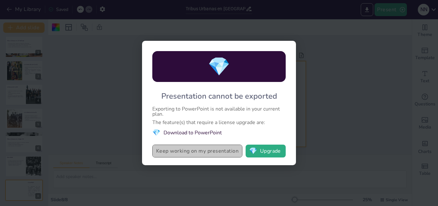
click at [173, 148] on button "Keep working on my presentation" at bounding box center [197, 150] width 90 height 13
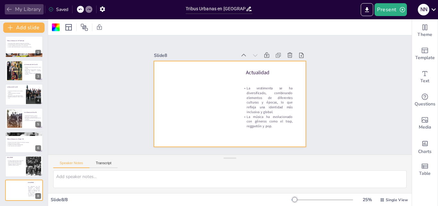
click at [8, 7] on icon "button" at bounding box center [9, 9] width 6 height 6
